Goal: Information Seeking & Learning: Learn about a topic

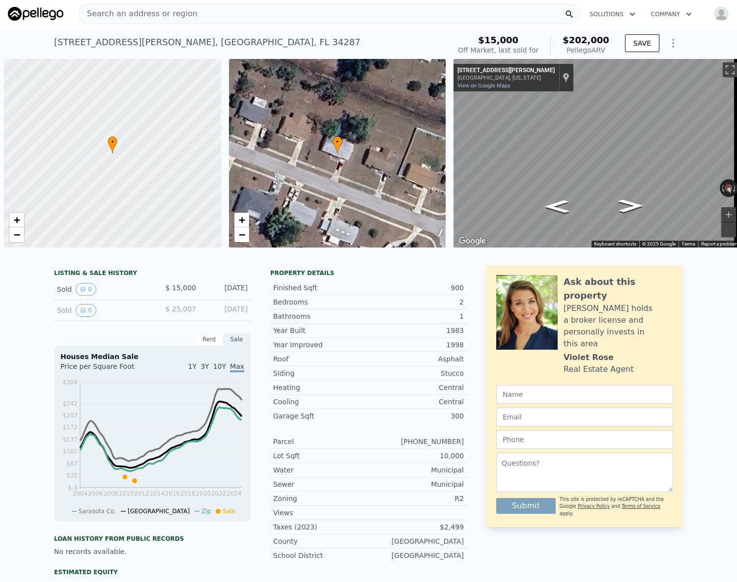
scroll to position [0, 4]
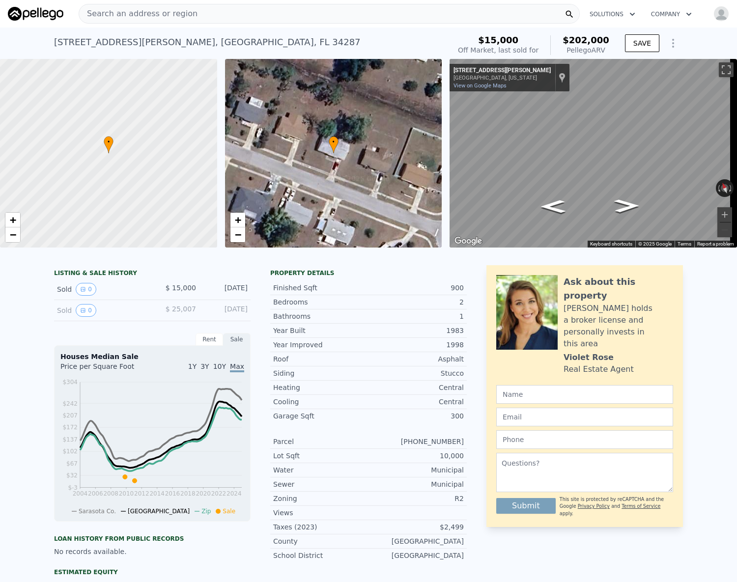
click at [117, 13] on span "Search an address or region" at bounding box center [138, 14] width 118 height 12
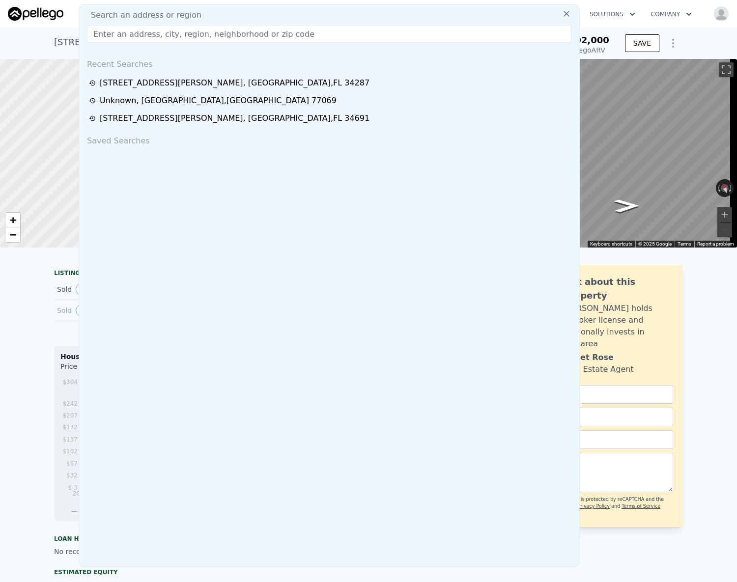
click at [117, 28] on input "text" at bounding box center [329, 34] width 484 height 18
type input "13107 Paradise Valley Dr, Houston, TX 77069"
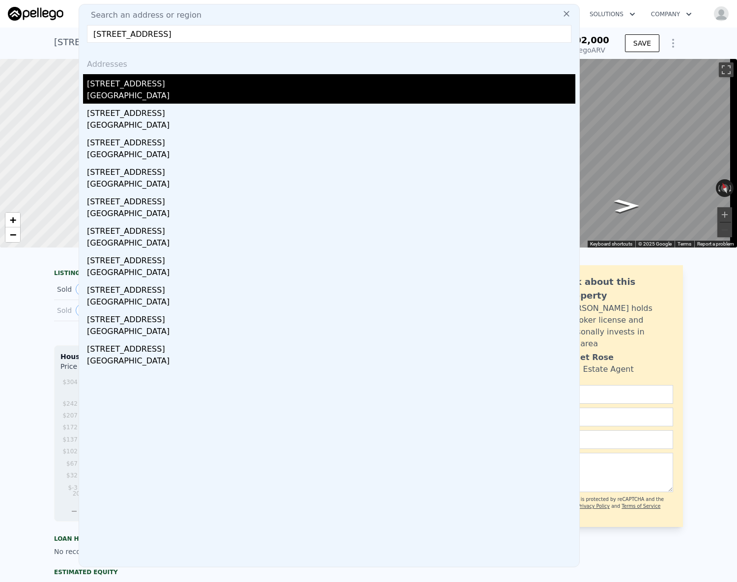
click at [154, 82] on div "13107 Paradise Valley Dr" at bounding box center [331, 82] width 488 height 16
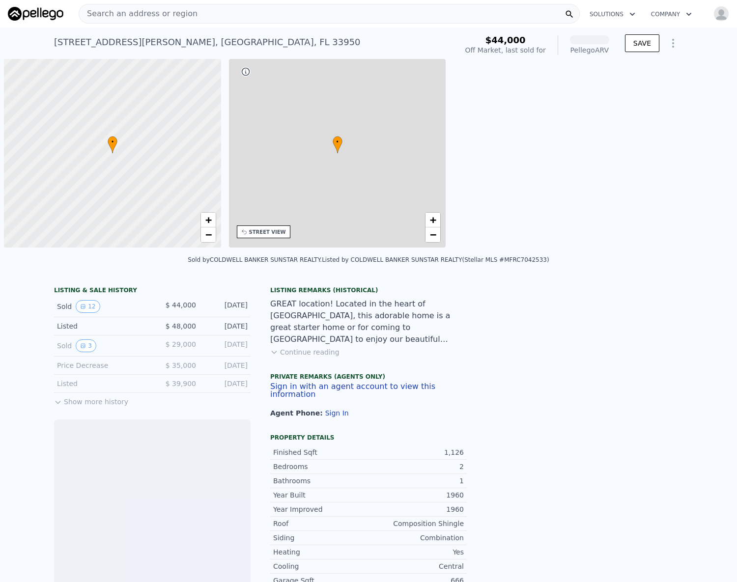
scroll to position [0, 4]
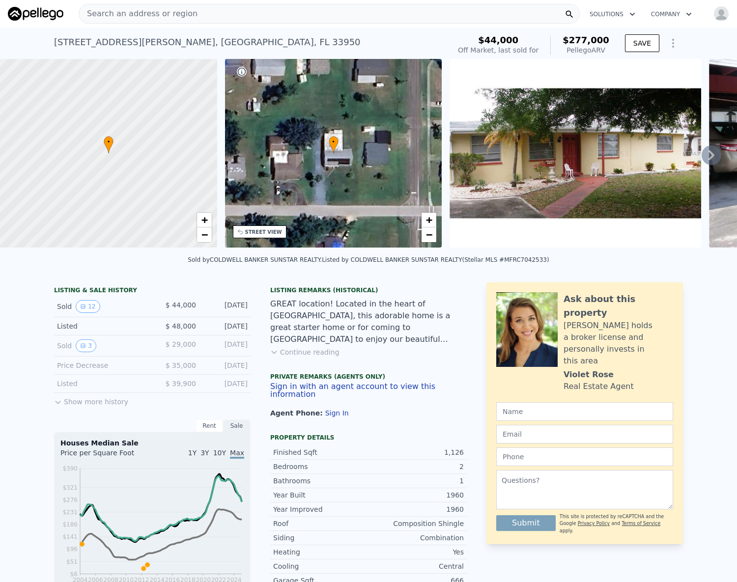
click at [184, 11] on div "Search an address or region" at bounding box center [329, 14] width 501 height 20
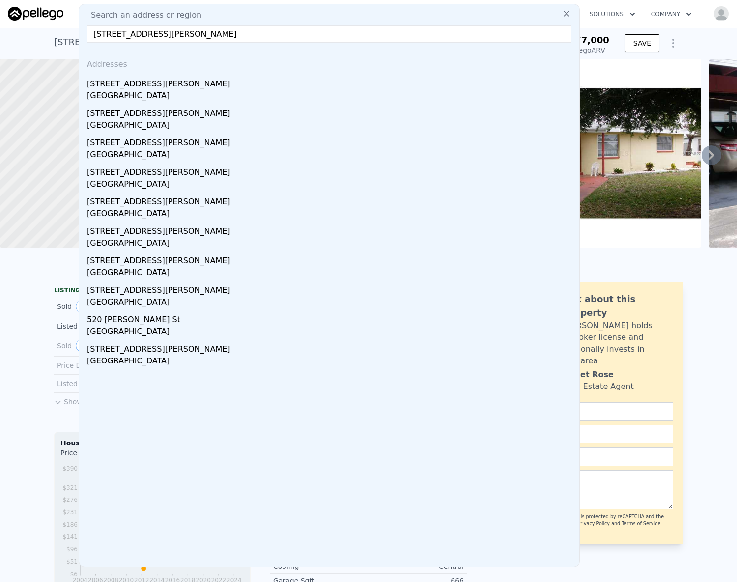
drag, startPoint x: 256, startPoint y: 29, endPoint x: 141, endPoint y: 36, distance: 115.1
click at [141, 36] on input "[STREET_ADDRESS][PERSON_NAME]" at bounding box center [329, 34] width 484 height 18
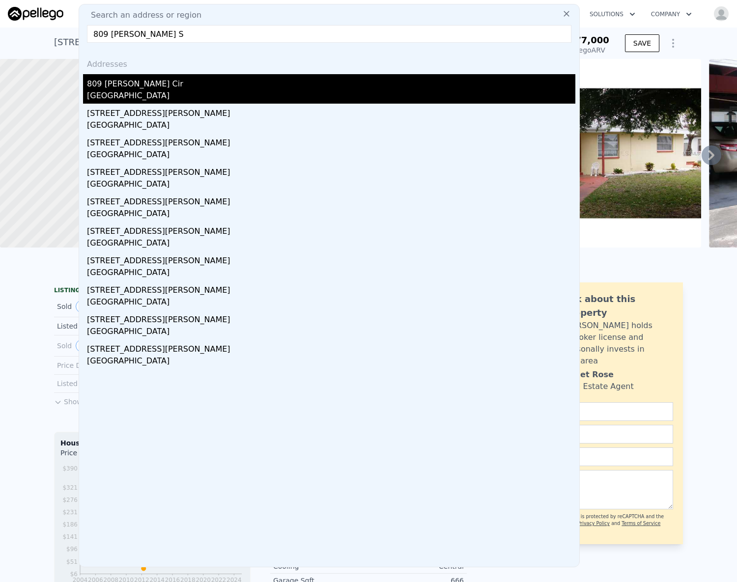
type input "809 [PERSON_NAME] S"
click at [171, 83] on div "809 [PERSON_NAME] Cir" at bounding box center [331, 82] width 488 height 16
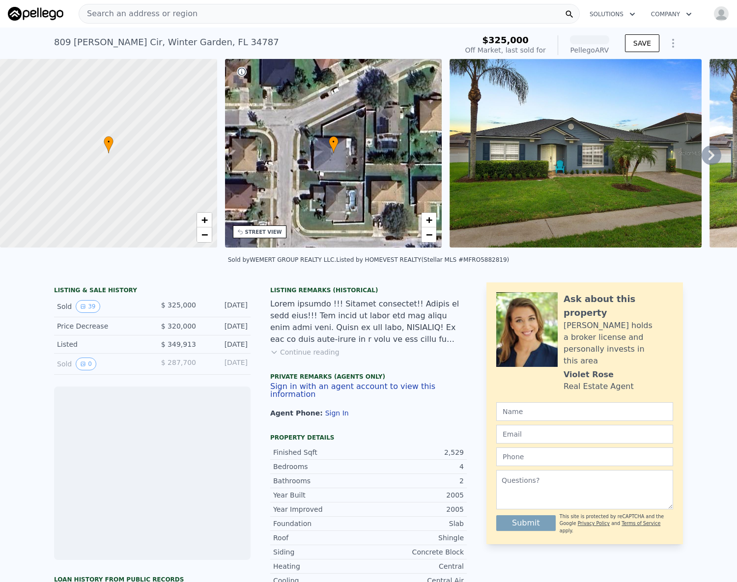
click at [157, 14] on span "Search an address or region" at bounding box center [138, 14] width 118 height 12
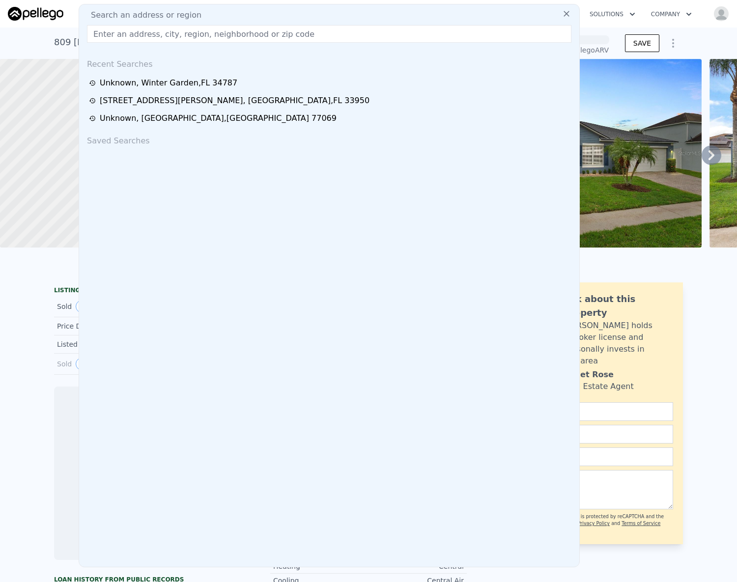
click at [157, 14] on span "Search an address or region" at bounding box center [142, 15] width 118 height 12
click at [155, 32] on input "text" at bounding box center [329, 34] width 484 height 18
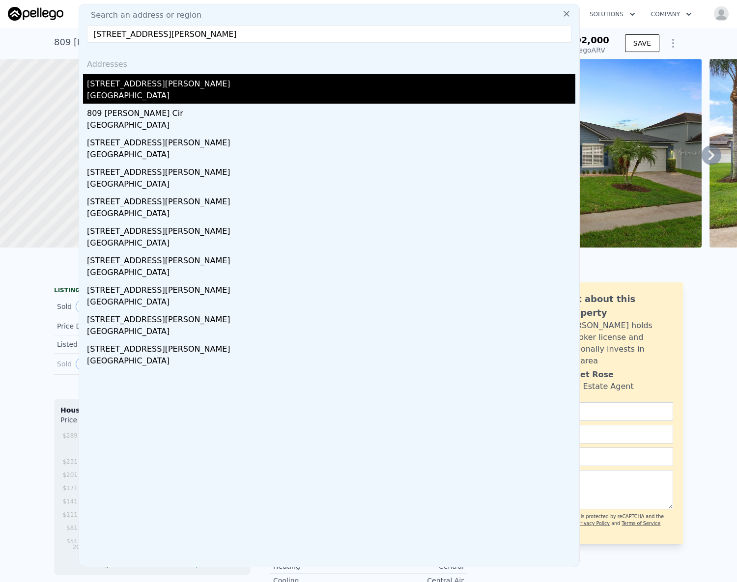
type input "[STREET_ADDRESS][PERSON_NAME]"
click at [130, 96] on div "[GEOGRAPHIC_DATA]" at bounding box center [331, 97] width 488 height 14
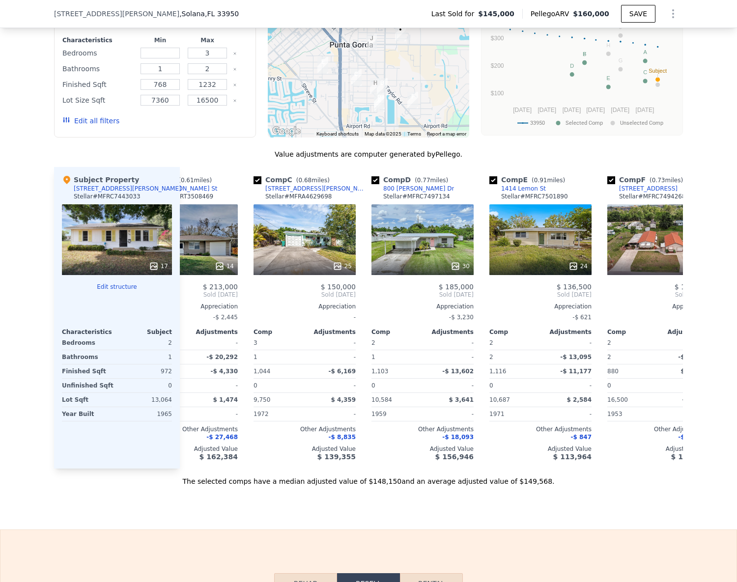
scroll to position [0, 196]
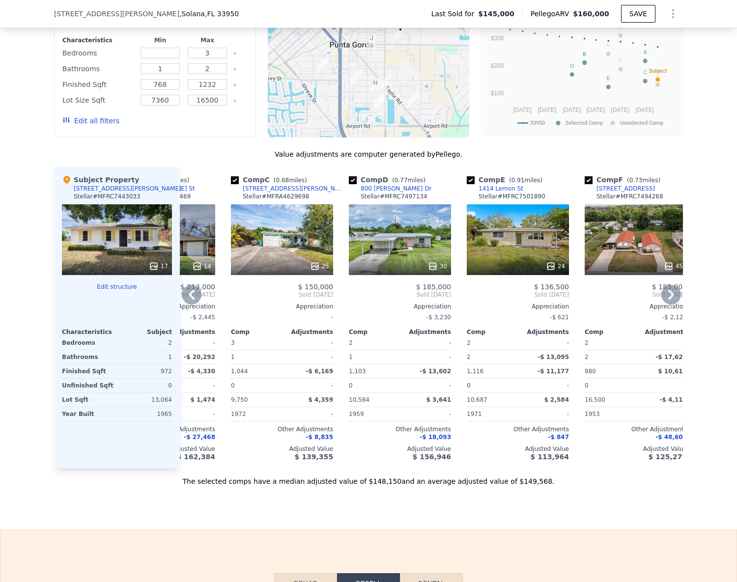
click at [385, 192] on div "800 [PERSON_NAME] Dr" at bounding box center [395, 189] width 71 height 8
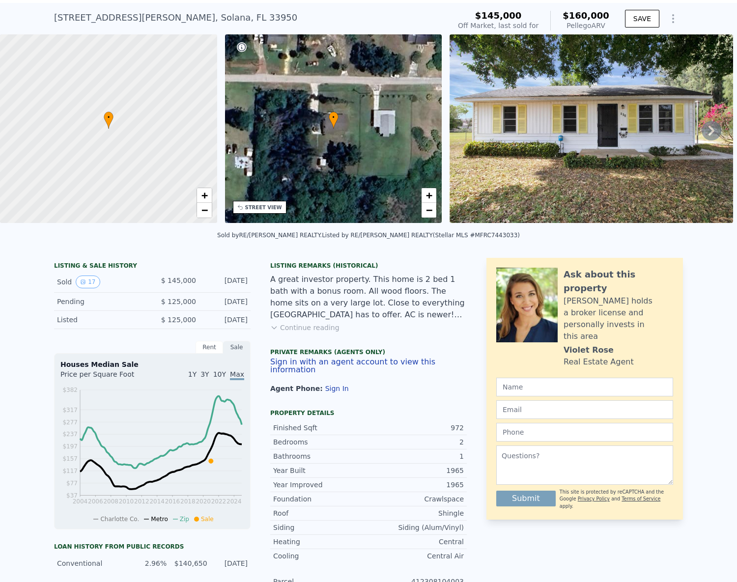
scroll to position [3, 0]
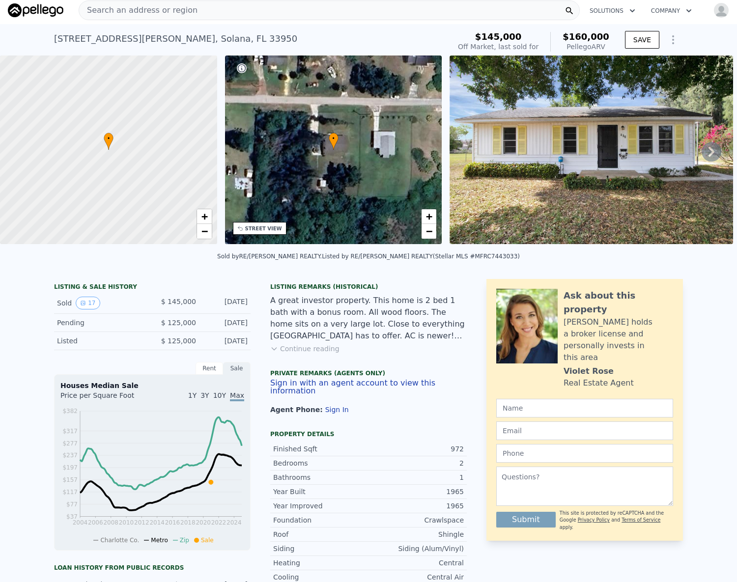
click at [99, 16] on span "Search an address or region" at bounding box center [138, 10] width 118 height 12
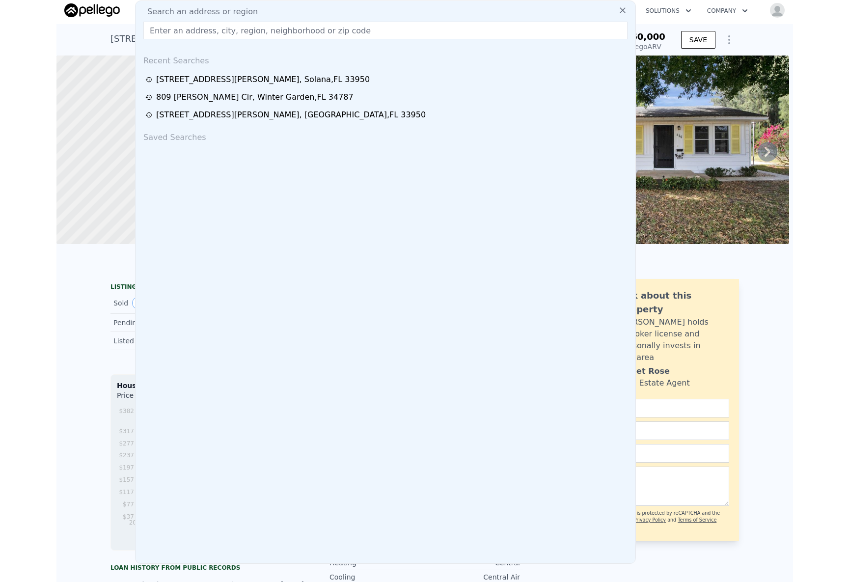
scroll to position [0, 0]
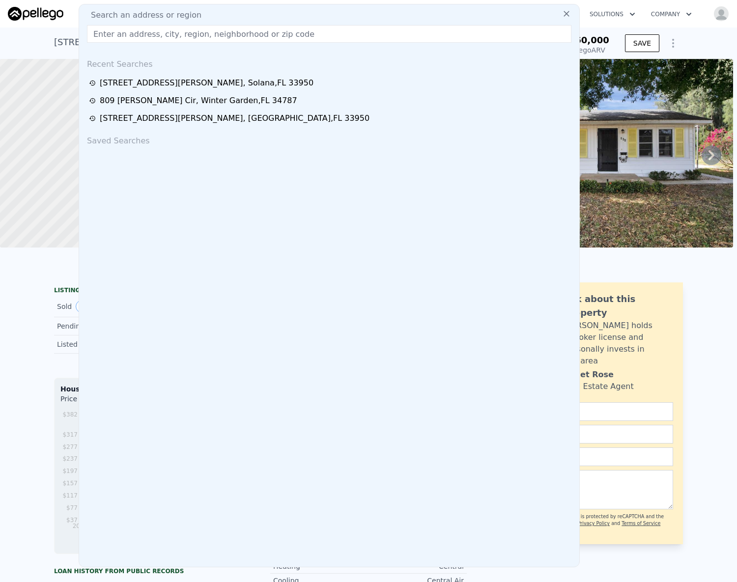
click at [108, 39] on input "text" at bounding box center [329, 34] width 484 height 18
drag, startPoint x: 108, startPoint y: 39, endPoint x: 101, endPoint y: 29, distance: 12.0
click at [101, 29] on input "text" at bounding box center [329, 34] width 484 height 18
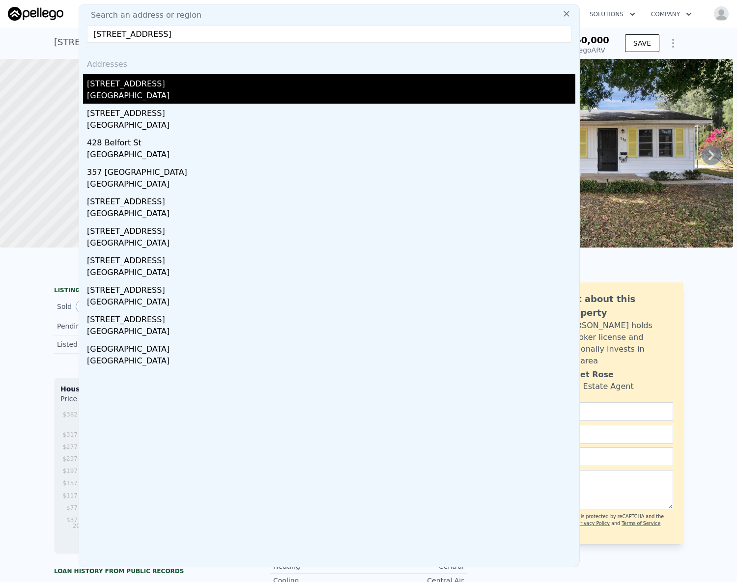
type input "[STREET_ADDRESS]"
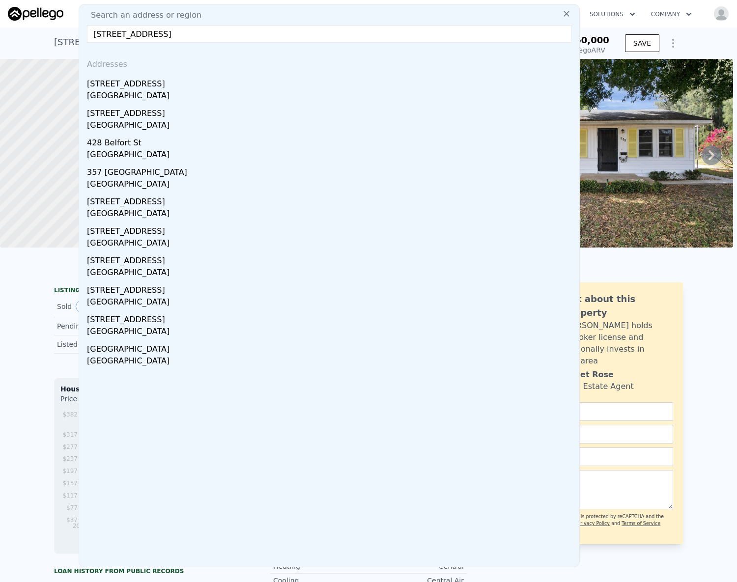
drag, startPoint x: 150, startPoint y: 92, endPoint x: 117, endPoint y: 0, distance: 96.9
click at [150, 92] on div "[GEOGRAPHIC_DATA]" at bounding box center [331, 97] width 488 height 14
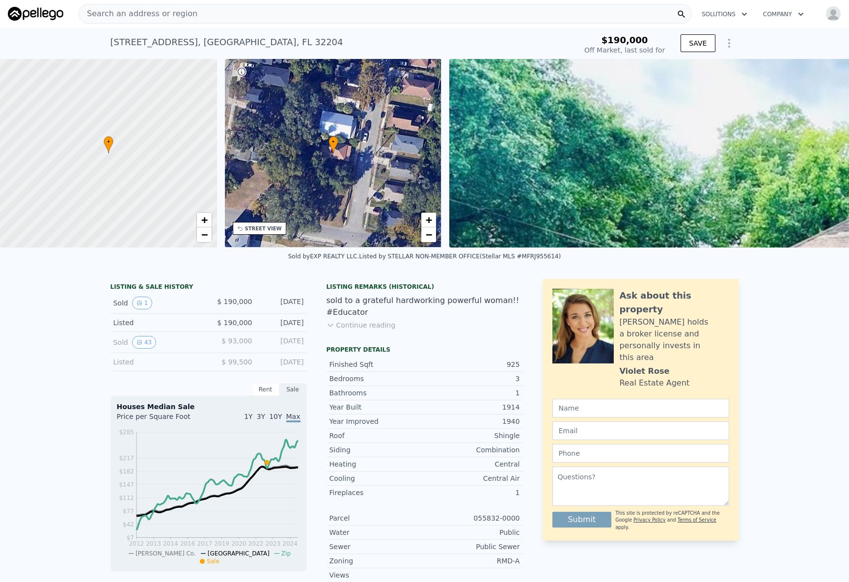
type input "$ 193,000"
type input "-$ 20,436"
click at [314, 186] on div "• + −" at bounding box center [333, 153] width 217 height 189
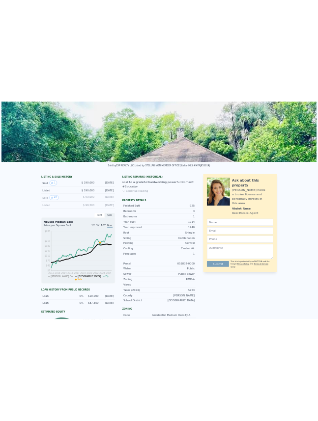
scroll to position [3, 0]
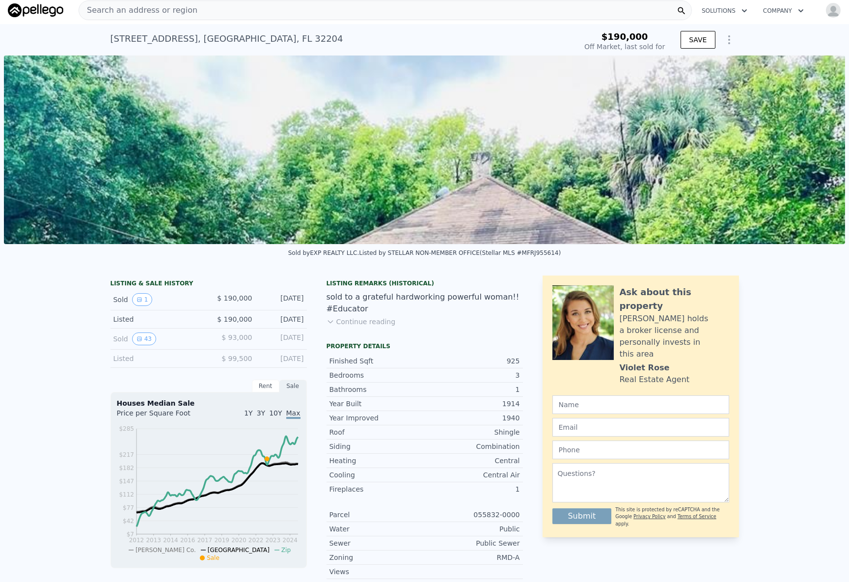
click at [509, 152] on img at bounding box center [424, 149] width 841 height 189
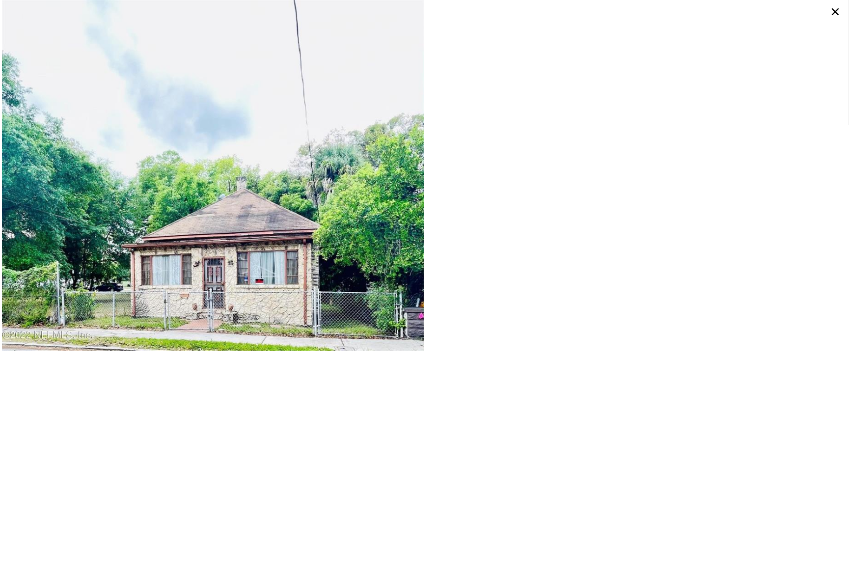
click at [736, 13] on icon at bounding box center [835, 11] width 7 height 7
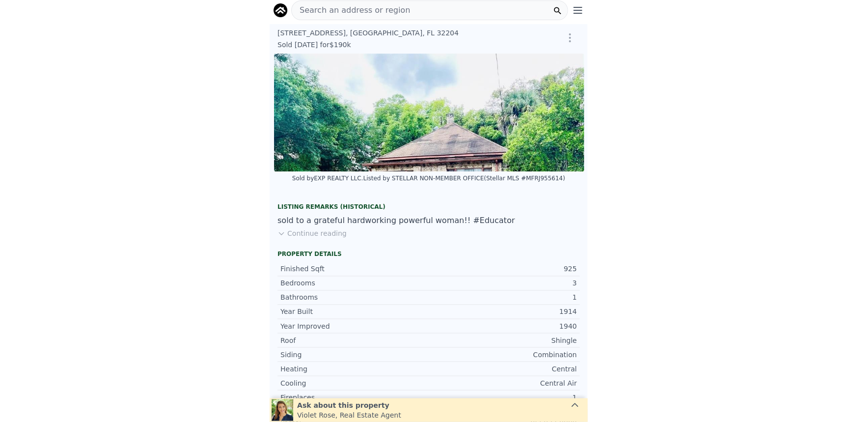
scroll to position [0, 449]
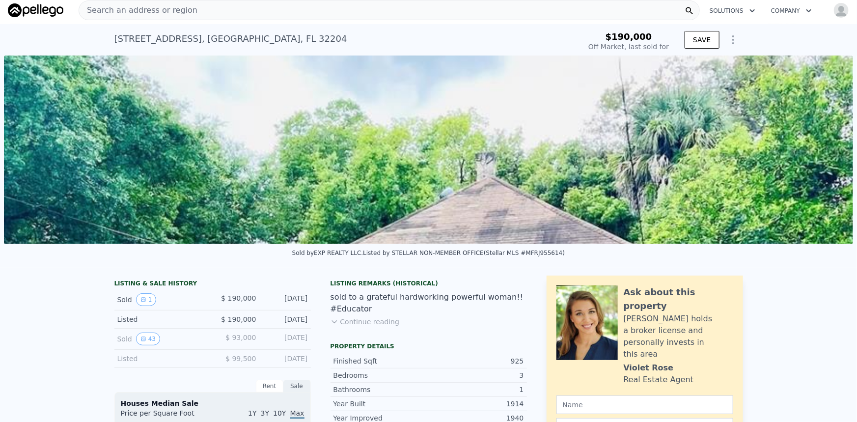
click at [145, 13] on span "Search an address or region" at bounding box center [138, 10] width 118 height 12
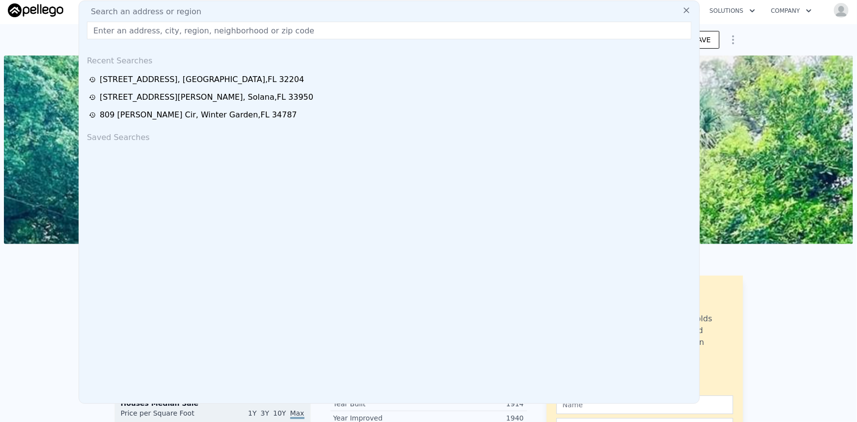
click at [125, 5] on div "Search an address or region Recent Searches [STREET_ADDRESS] [STREET_ADDRESS][P…" at bounding box center [389, 201] width 621 height 403
click at [125, 27] on input "text" at bounding box center [389, 31] width 604 height 18
paste input "[STREET_ADDRESS][PERSON_NAME]"
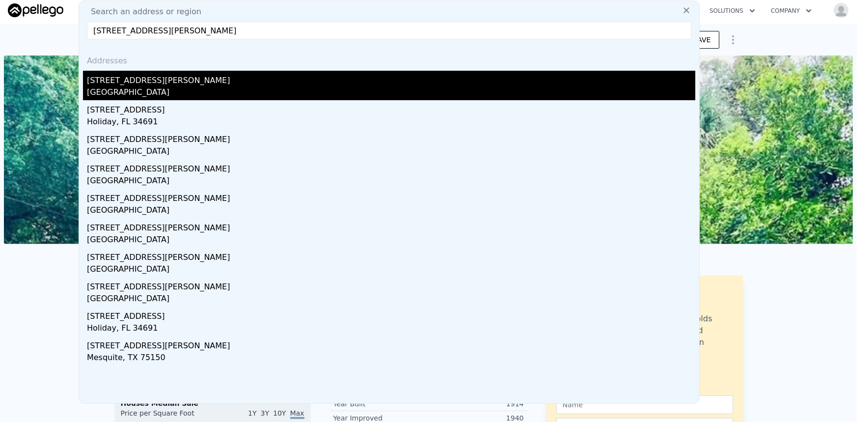
type input "[STREET_ADDRESS][PERSON_NAME]"
click at [159, 74] on div "[STREET_ADDRESS][PERSON_NAME]" at bounding box center [391, 79] width 608 height 16
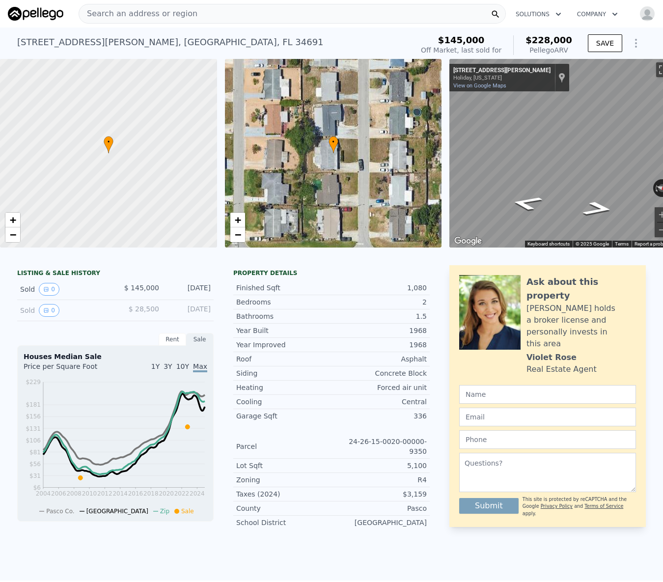
scroll to position [0, 22]
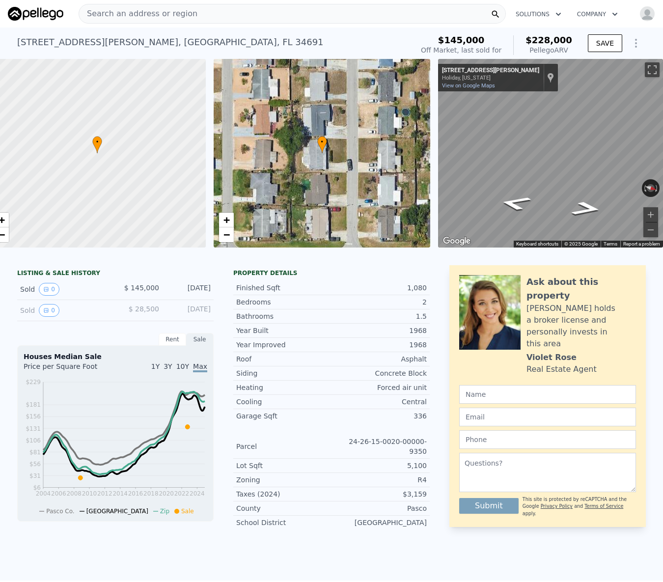
click at [307, 22] on div "Search an address or region" at bounding box center [292, 14] width 427 height 20
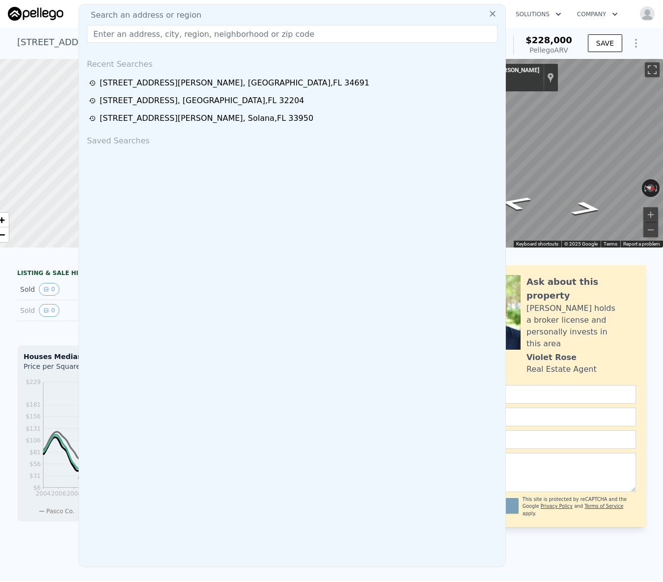
click at [307, 22] on div "Search an address or region Recent Searches [STREET_ADDRESS][GEOGRAPHIC_DATA][P…" at bounding box center [292, 285] width 427 height 563
click at [307, 13] on div "Search an address or region" at bounding box center [292, 15] width 418 height 12
click at [43, 49] on div "[STREET_ADDRESS][PERSON_NAME] Sold [DATE] for $145k (~ARV $228k )" at bounding box center [213, 44] width 392 height 27
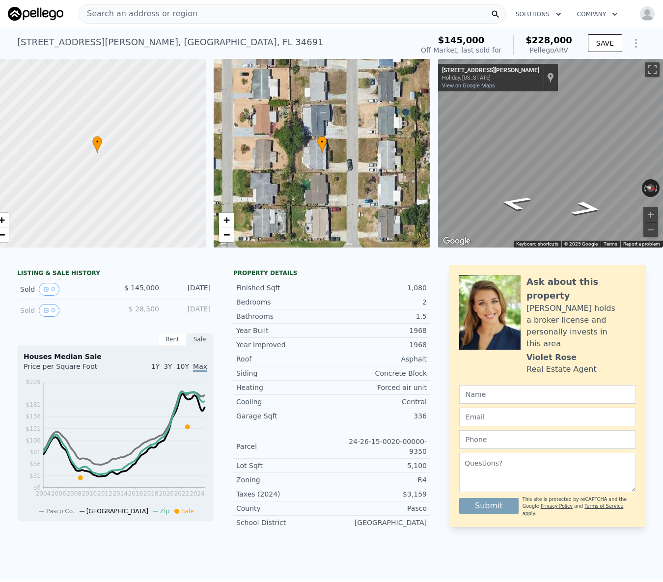
click at [256, 45] on div "[STREET_ADDRESS][PERSON_NAME] Sold [DATE] for $145k (~ARV $228k )" at bounding box center [213, 44] width 392 height 27
click at [239, 46] on div "[STREET_ADDRESS][PERSON_NAME] Sold [DATE] for $145k (~ARV $228k )" at bounding box center [213, 44] width 392 height 27
click at [304, 38] on div "[STREET_ADDRESS][PERSON_NAME] Sold [DATE] for $145k (~ARV $228k )" at bounding box center [213, 44] width 392 height 27
click at [509, 29] on div "[STREET_ADDRESS][PERSON_NAME] Sold [DATE] for $145k (~ARV $228k ) $145,000 Off …" at bounding box center [331, 42] width 629 height 31
click at [501, 40] on div "$145,000" at bounding box center [461, 40] width 81 height 10
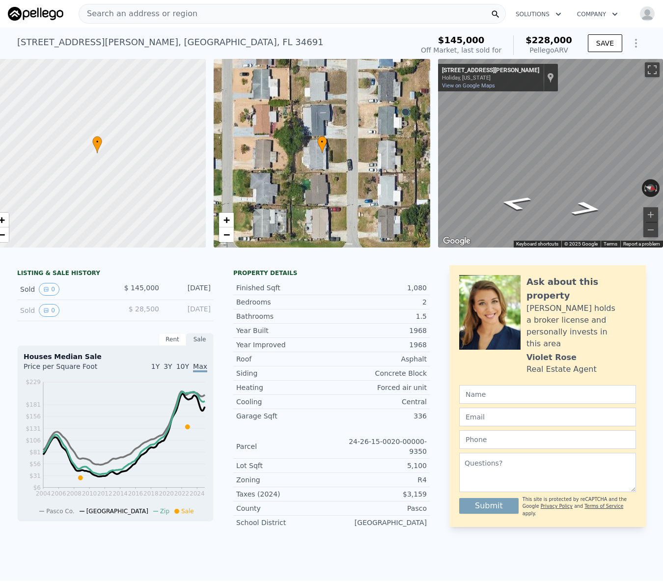
click at [167, 18] on span "Search an address or region" at bounding box center [138, 14] width 118 height 12
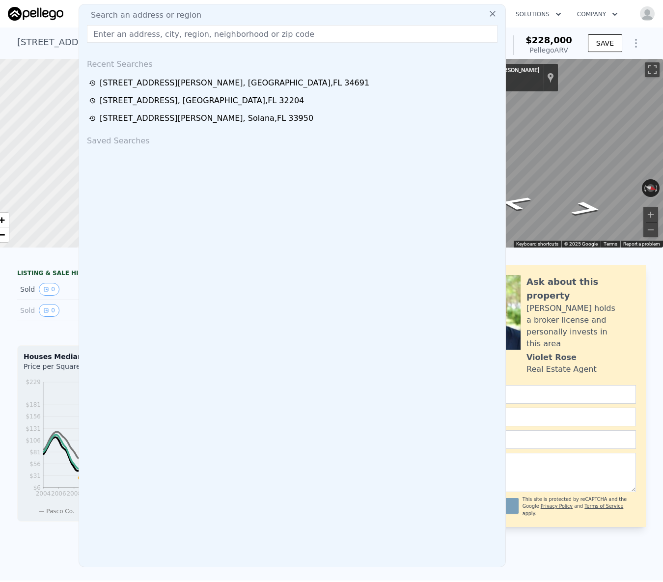
click at [145, 38] on input "text" at bounding box center [292, 34] width 410 height 18
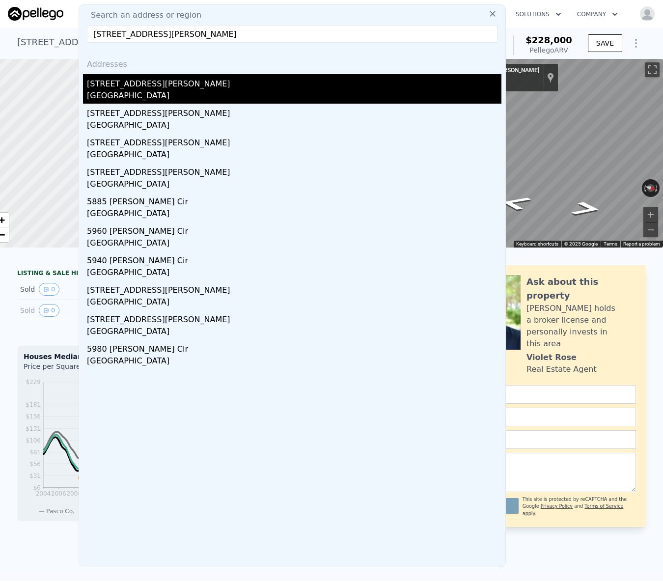
type input "[STREET_ADDRESS][PERSON_NAME]"
click at [133, 82] on div "[STREET_ADDRESS][PERSON_NAME]" at bounding box center [294, 82] width 414 height 16
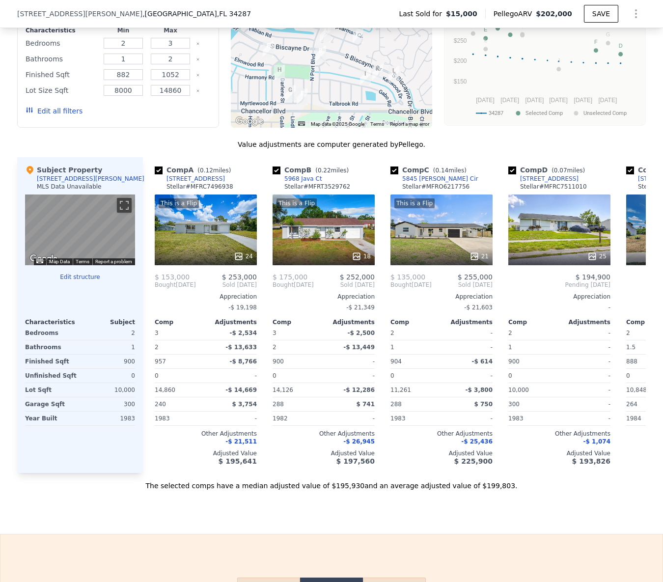
scroll to position [0, 96]
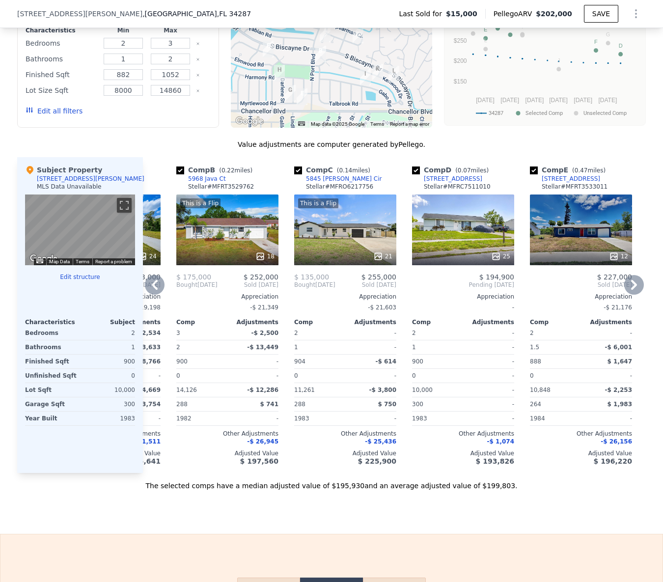
click at [335, 183] on div "5845 [PERSON_NAME] Cir" at bounding box center [344, 179] width 76 height 8
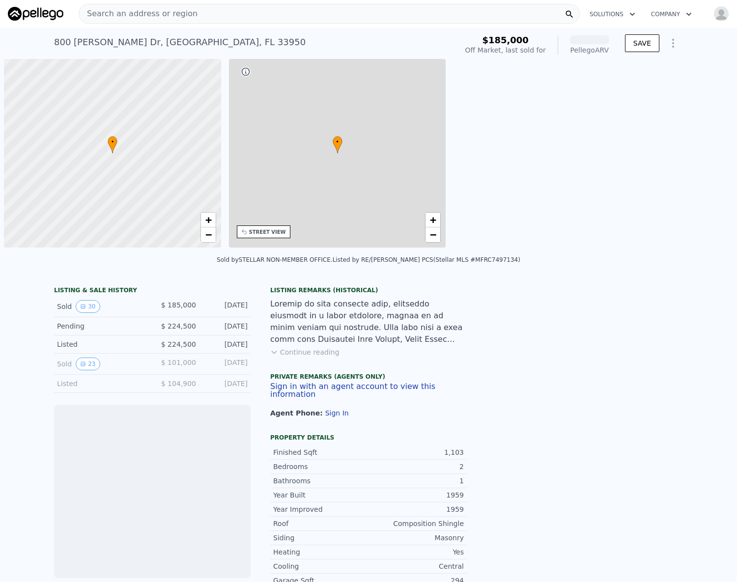
scroll to position [0, 4]
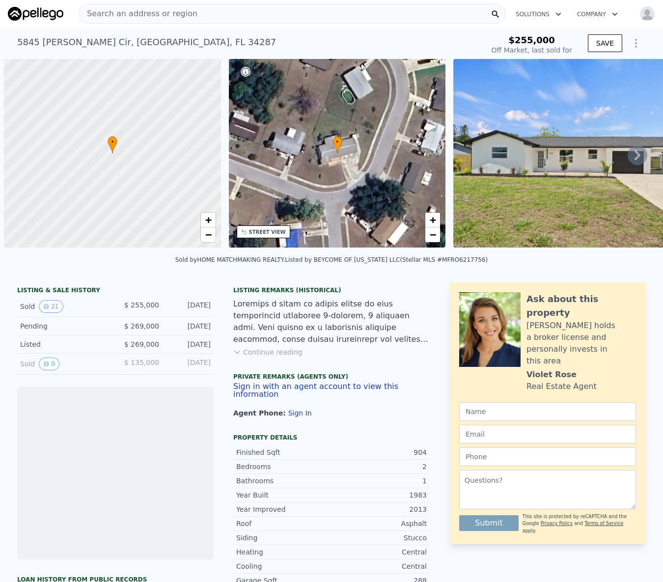
scroll to position [0, 4]
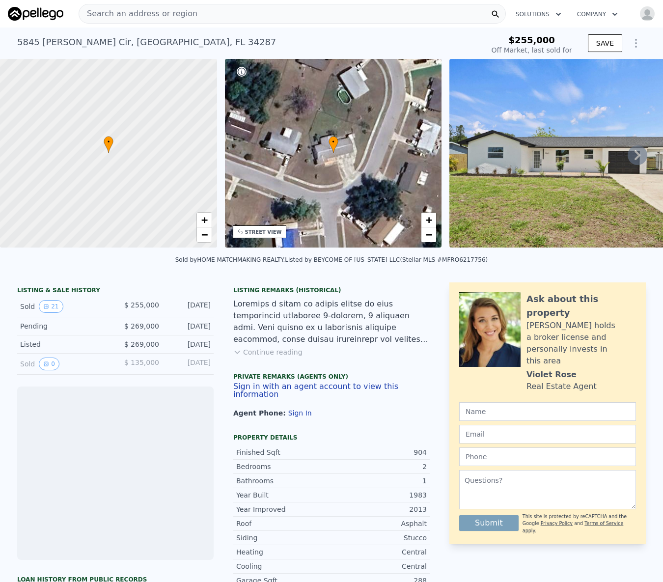
click at [136, 34] on div "5845 Spearman Cir , North Port , FL 34287 Sold Oct 2024 for $255k" at bounding box center [248, 44] width 463 height 27
click at [133, 40] on div "5845 Spearman Cir , North Port , FL 34287" at bounding box center [146, 42] width 259 height 14
copy div "5845 Spearman Cir , North Port , FL 34287 Sold Oct 2024 for $255k"
